Goal: Task Accomplishment & Management: Manage account settings

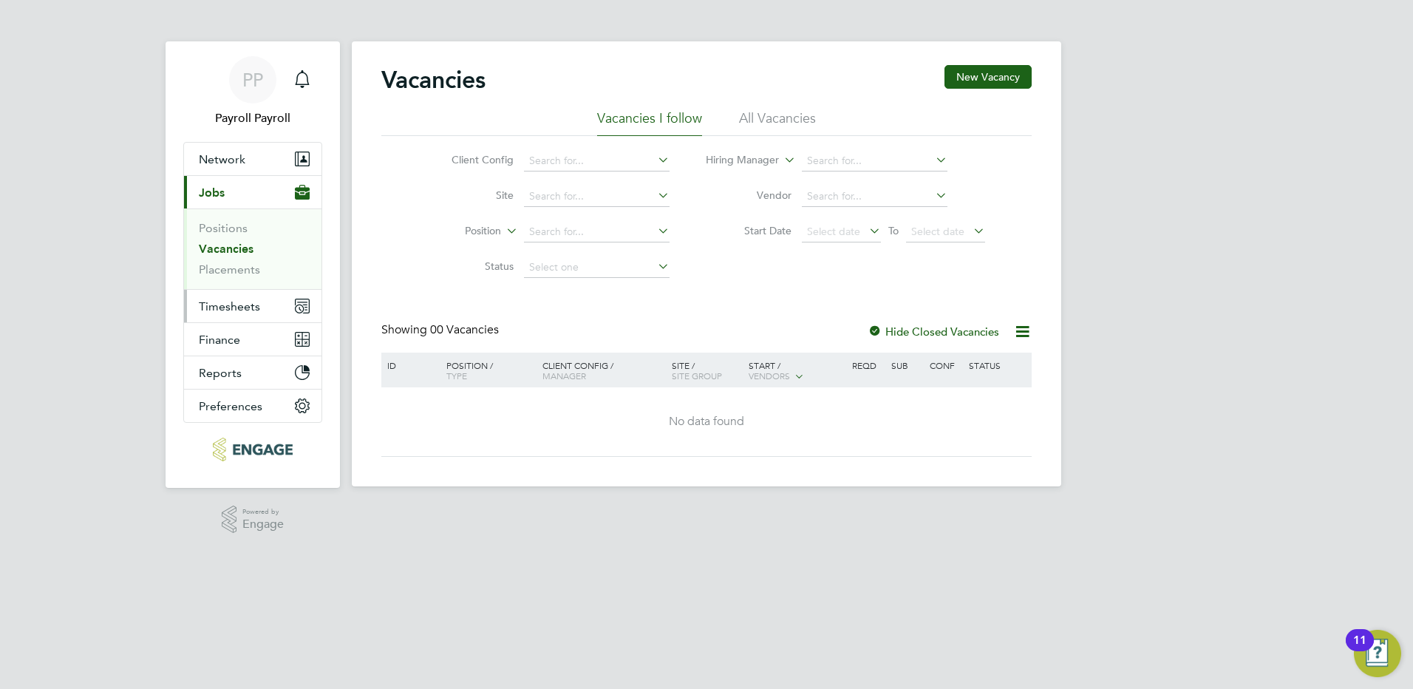
click at [233, 307] on span "Timesheets" at bounding box center [229, 306] width 61 height 14
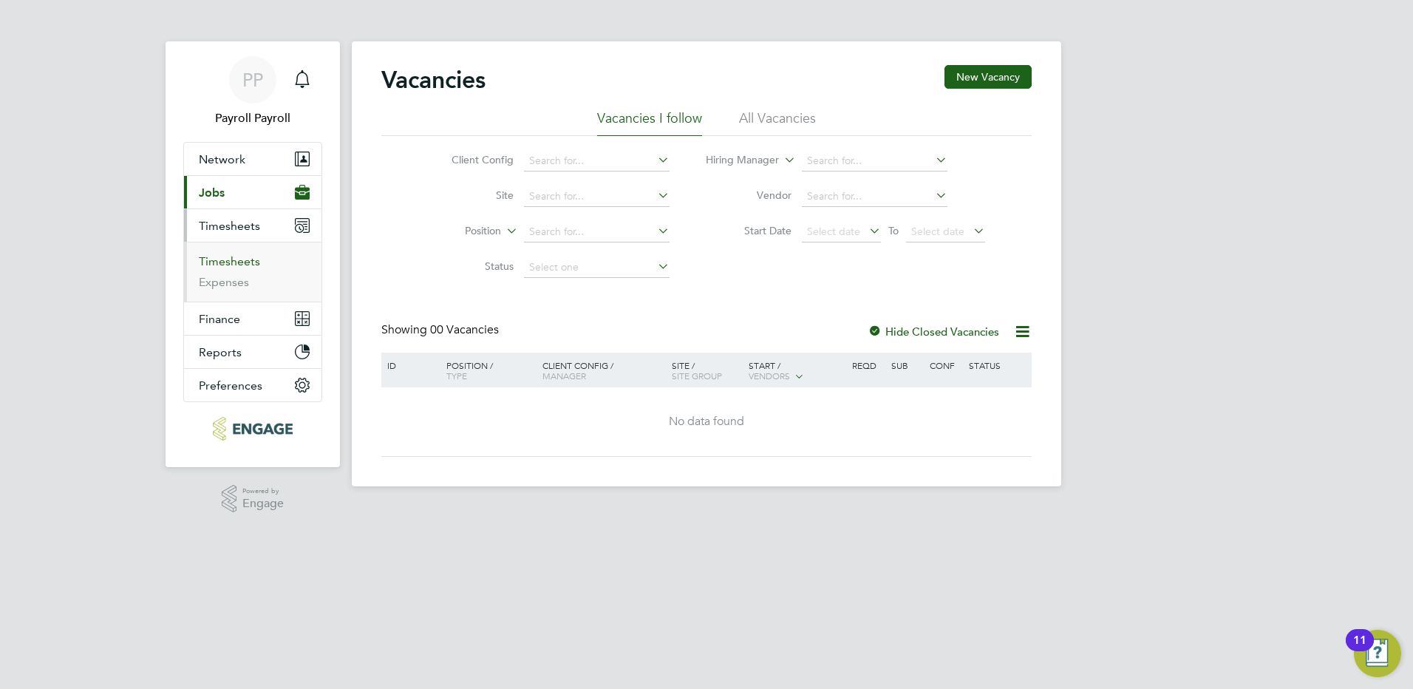
click at [229, 264] on link "Timesheets" at bounding box center [229, 261] width 61 height 14
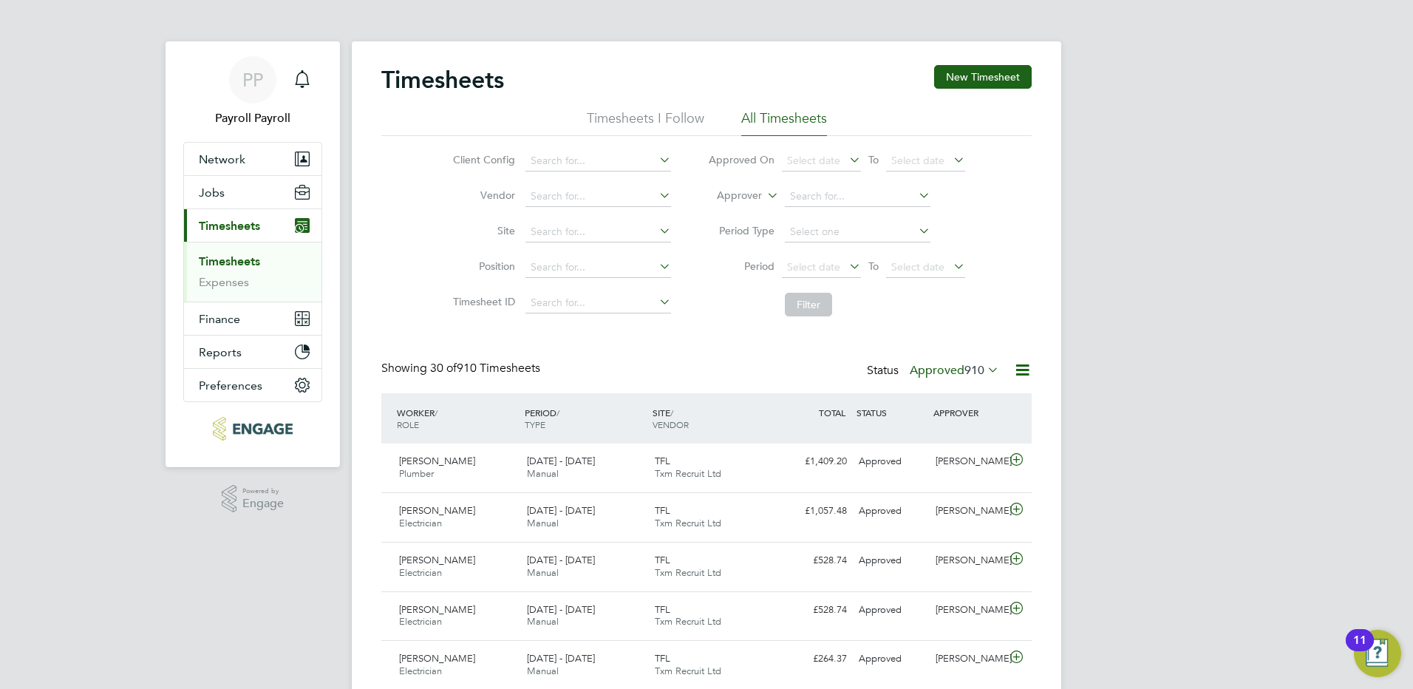
click at [811, 115] on li "All Timesheets" at bounding box center [784, 122] width 86 height 27
click at [984, 372] on icon at bounding box center [984, 369] width 0 height 21
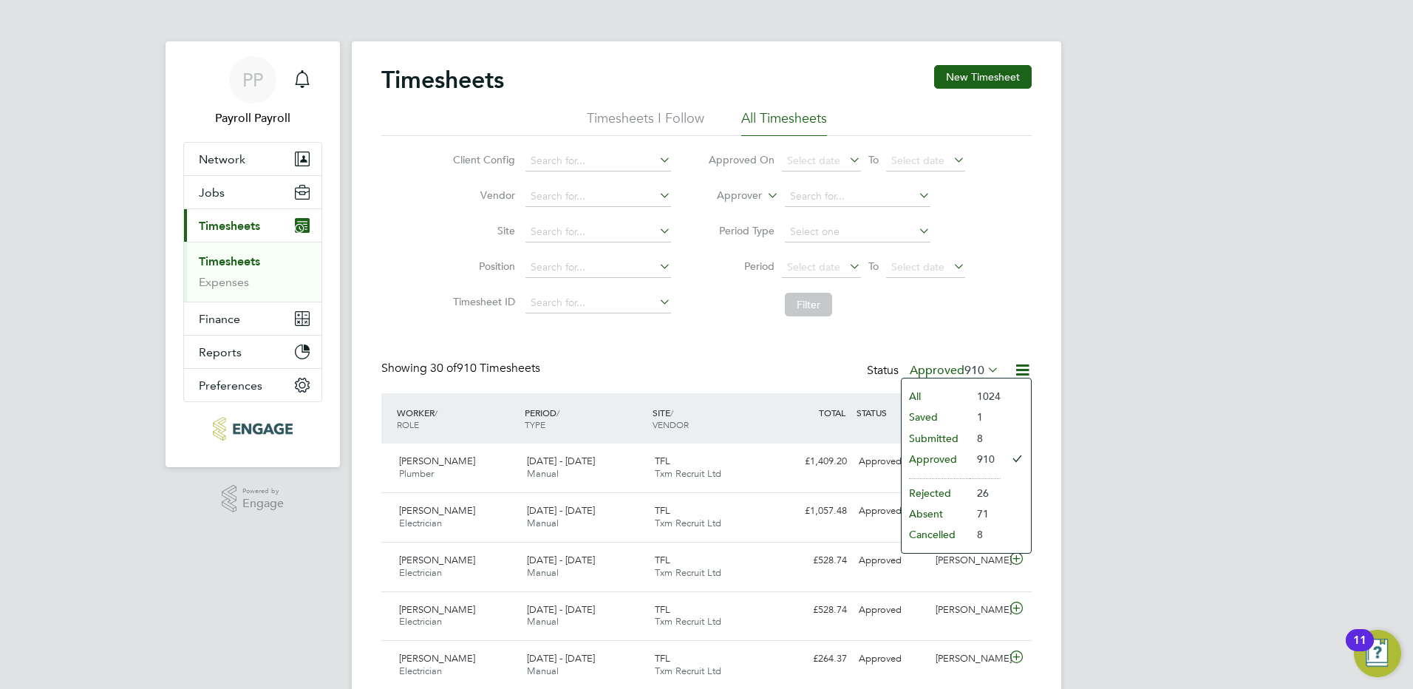
click at [958, 395] on li "All" at bounding box center [936, 396] width 68 height 21
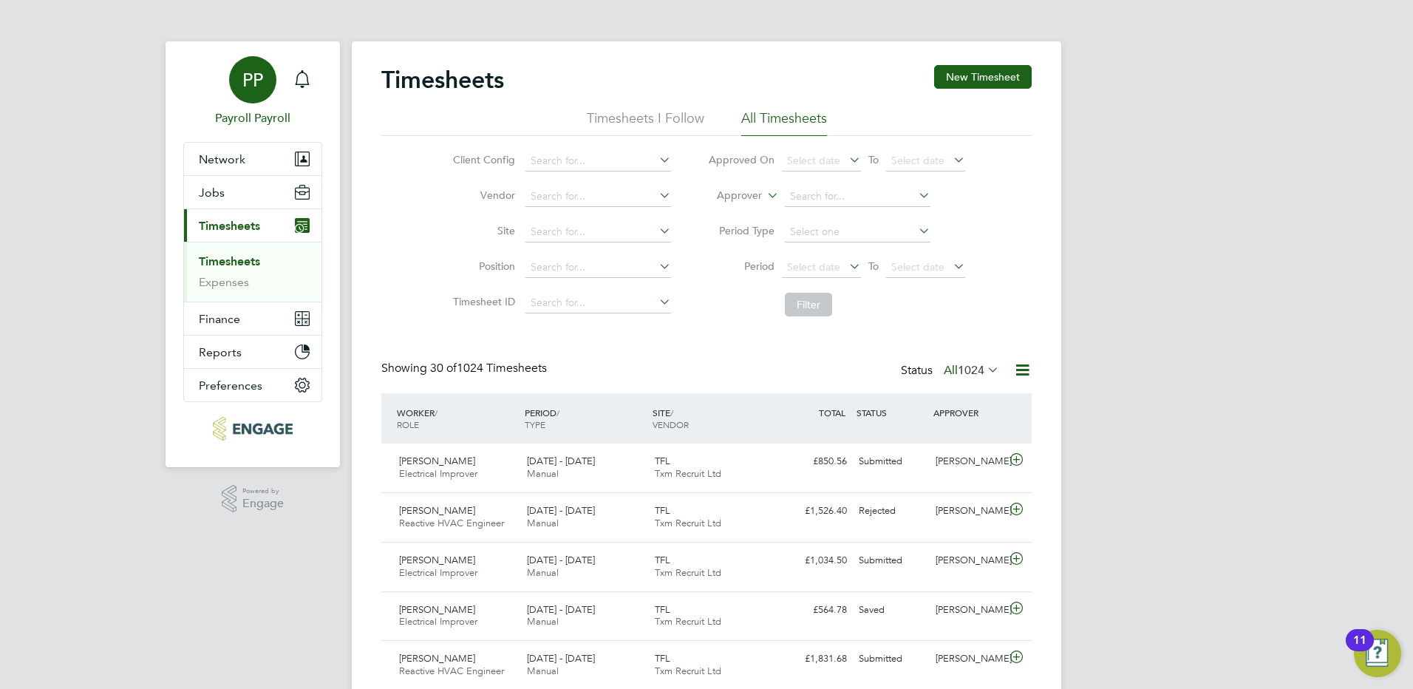
drag, startPoint x: 247, startPoint y: 83, endPoint x: 225, endPoint y: 83, distance: 21.4
click at [247, 83] on span "PP" at bounding box center [252, 79] width 21 height 19
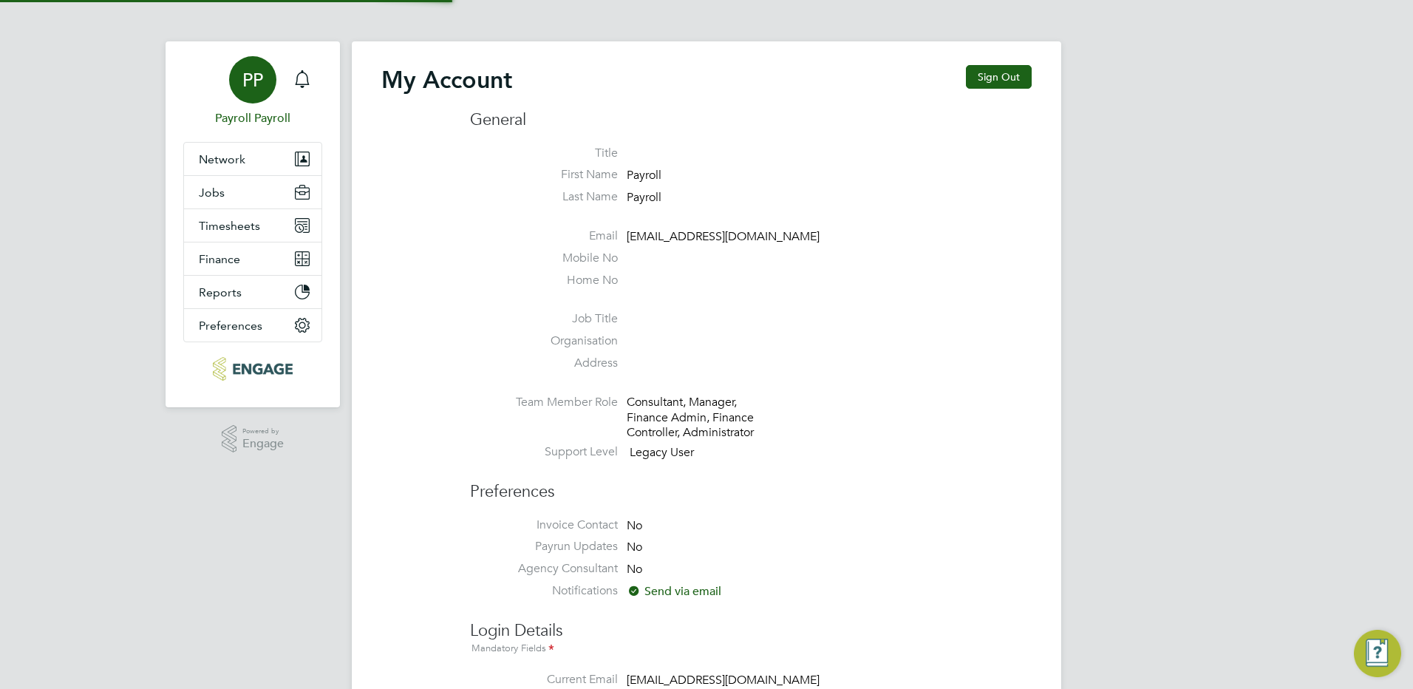
type input "[EMAIL_ADDRESS][DOMAIN_NAME]"
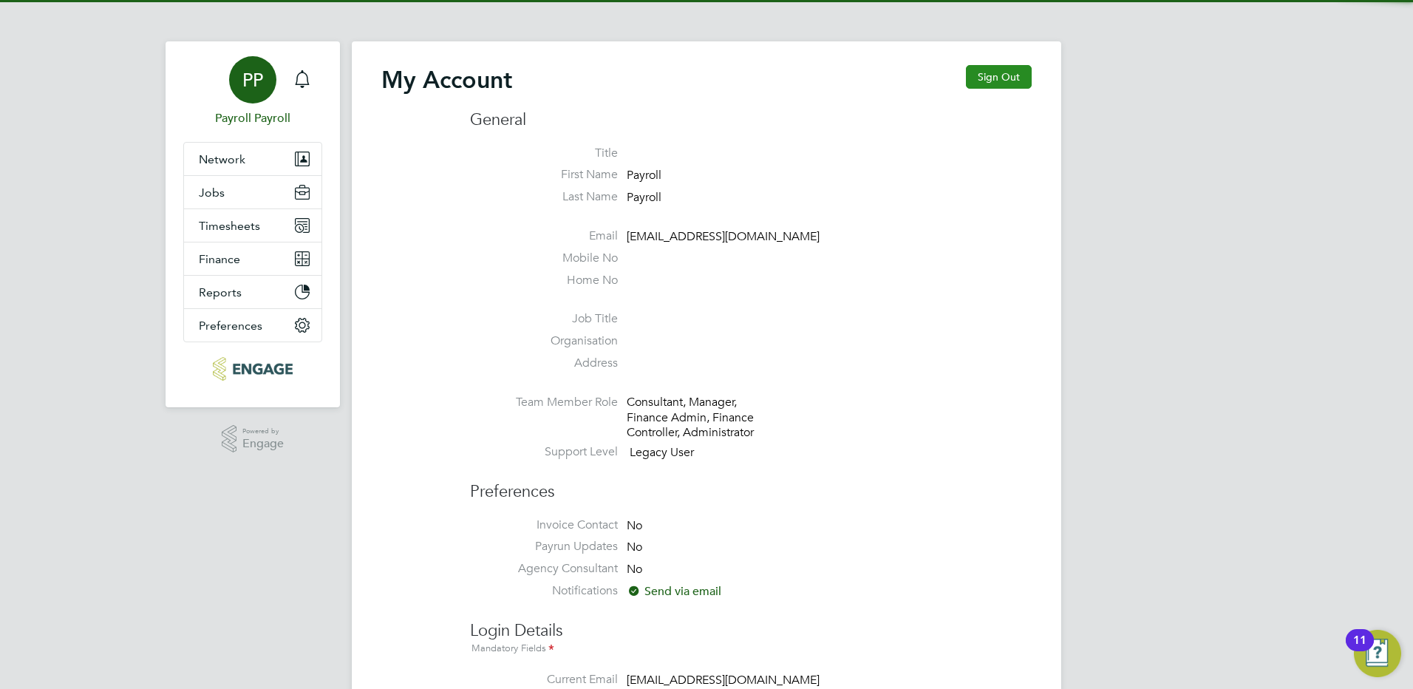
click at [1018, 75] on button "Sign Out" at bounding box center [999, 77] width 66 height 24
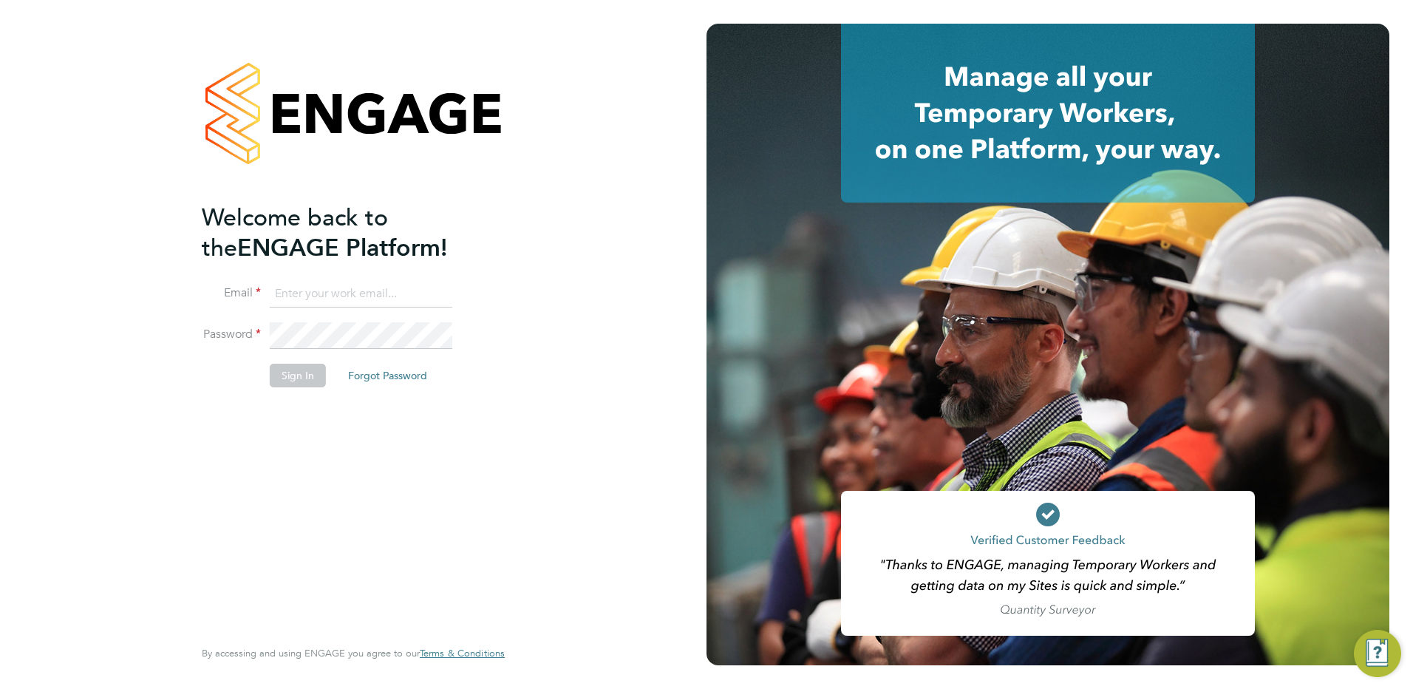
type input "[EMAIL_ADDRESS][DOMAIN_NAME]"
